Goal: Find specific page/section: Find specific page/section

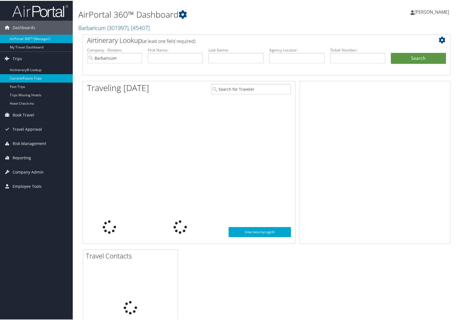
click at [31, 79] on link "Current/Future Trips" at bounding box center [36, 77] width 73 height 8
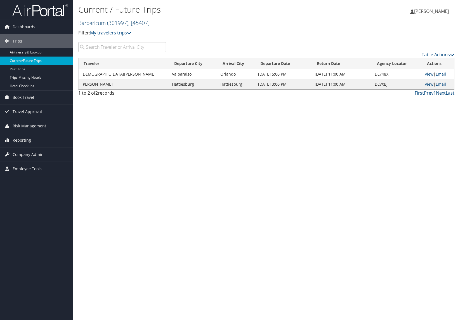
click at [131, 25] on span ", [ 45407 ]" at bounding box center [138, 23] width 21 height 8
click at [111, 58] on link "Belcan (formerly Victor42), [29163]" at bounding box center [116, 57] width 74 height 10
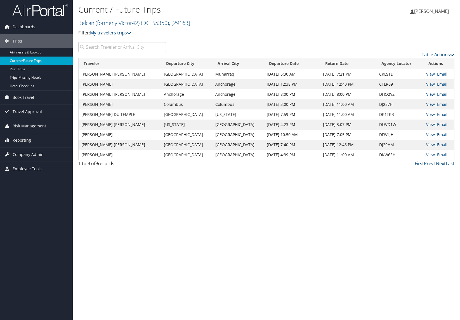
click at [428, 145] on link "View" at bounding box center [430, 144] width 9 height 5
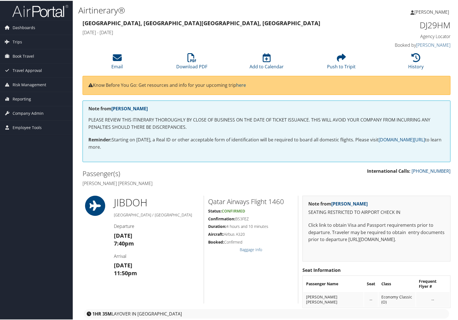
drag, startPoint x: 277, startPoint y: 173, endPoint x: 269, endPoint y: 200, distance: 28.3
click at [277, 173] on p "International Calls: 720-200-4120" at bounding box center [361, 170] width 180 height 7
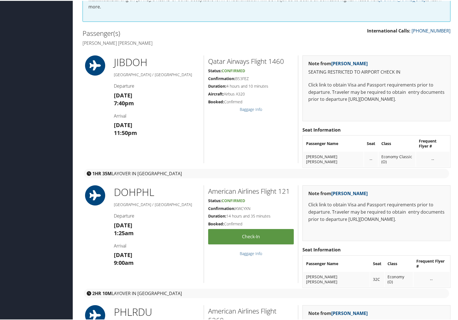
scroll to position [140, 0]
